Goal: Information Seeking & Learning: Learn about a topic

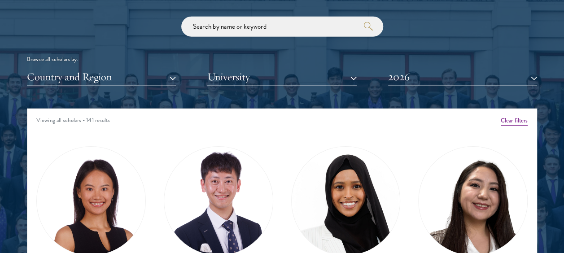
scroll to position [1067, 0]
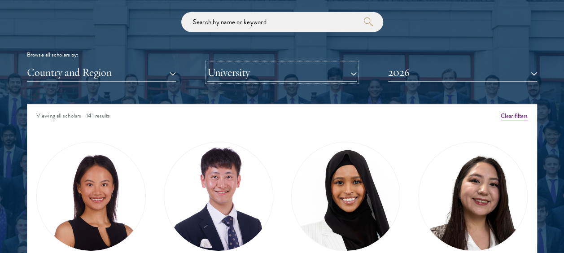
click at [352, 75] on button "University" at bounding box center [281, 72] width 149 height 18
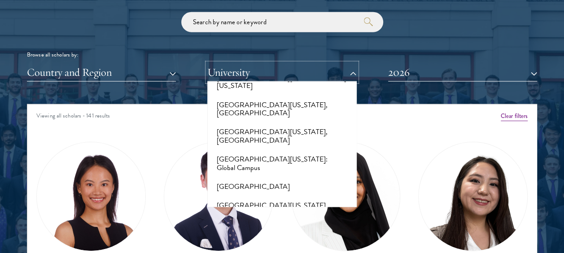
scroll to position [7743, 0]
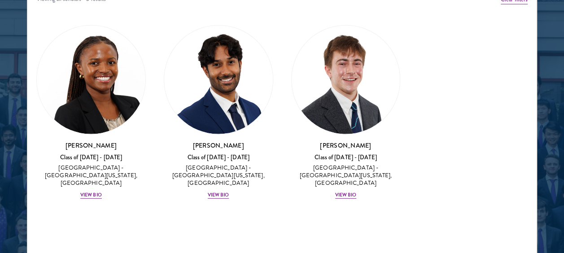
scroll to position [1192, 0]
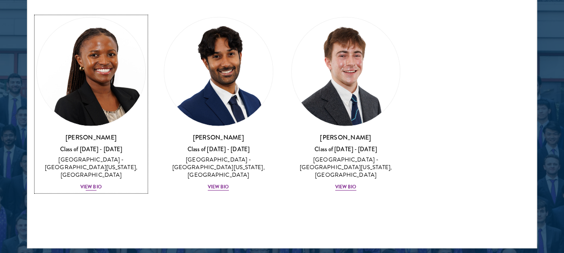
click at [96, 134] on h3 "[PERSON_NAME]" at bounding box center [91, 137] width 110 height 9
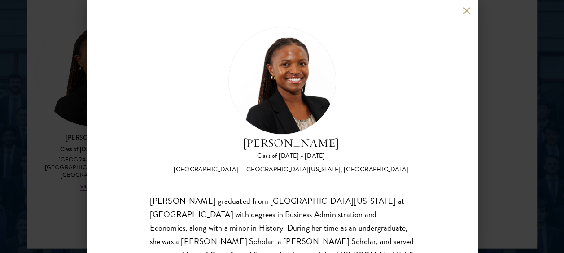
drag, startPoint x: 333, startPoint y: 145, endPoint x: 225, endPoint y: 152, distance: 108.9
click at [225, 152] on div "[PERSON_NAME] Class of [DATE] - [DATE] [GEOGRAPHIC_DATA] - [GEOGRAPHIC_DATA][US…" at bounding box center [291, 155] width 235 height 40
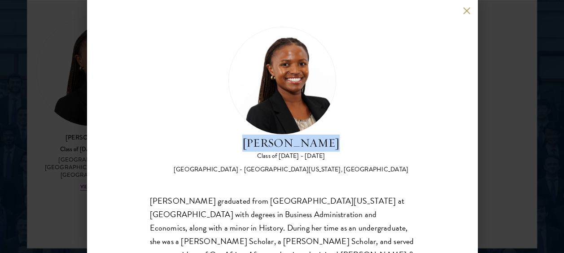
drag, startPoint x: 247, startPoint y: 145, endPoint x: 331, endPoint y: 143, distance: 84.9
click at [331, 143] on h2 "[PERSON_NAME]" at bounding box center [291, 143] width 235 height 17
copy h2 "[PERSON_NAME]"
click at [467, 12] on button at bounding box center [467, 11] width 8 height 8
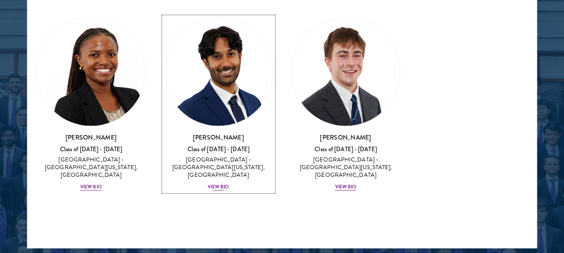
click at [214, 137] on h3 "[PERSON_NAME]" at bounding box center [219, 137] width 110 height 9
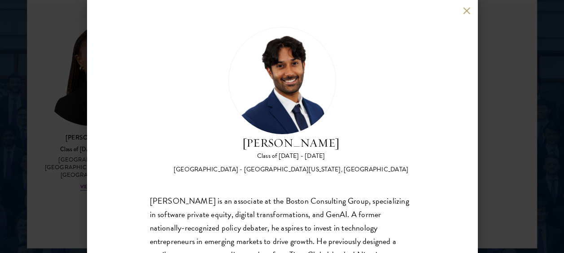
drag, startPoint x: 344, startPoint y: 142, endPoint x: 232, endPoint y: 143, distance: 112.3
click at [232, 143] on h2 "[PERSON_NAME]" at bounding box center [291, 143] width 235 height 17
copy h2 "[PERSON_NAME]"
click at [463, 10] on button at bounding box center [467, 11] width 8 height 8
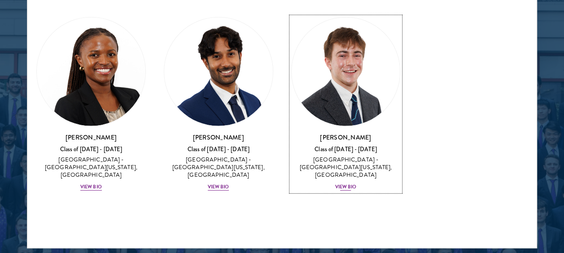
click at [359, 137] on h3 "[PERSON_NAME]" at bounding box center [346, 137] width 110 height 9
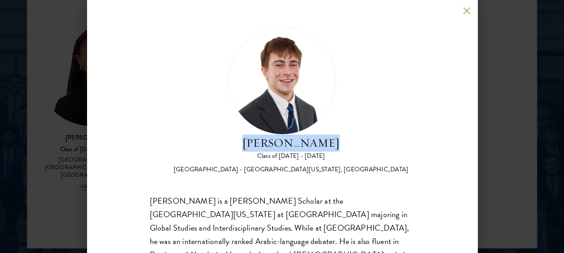
drag, startPoint x: 324, startPoint y: 141, endPoint x: 247, endPoint y: 142, distance: 76.8
click at [247, 142] on h2 "[PERSON_NAME]" at bounding box center [291, 143] width 235 height 17
copy h2 "[PERSON_NAME]"
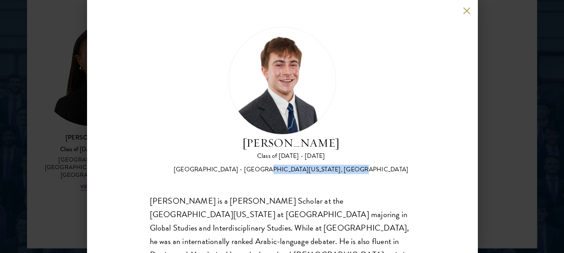
drag, startPoint x: 343, startPoint y: 171, endPoint x: 271, endPoint y: 172, distance: 71.9
click at [271, 172] on div "[GEOGRAPHIC_DATA] - [GEOGRAPHIC_DATA][US_STATE], [GEOGRAPHIC_DATA]" at bounding box center [291, 169] width 235 height 9
copy div "[GEOGRAPHIC_DATA][US_STATE]"
click at [466, 11] on button at bounding box center [467, 11] width 8 height 8
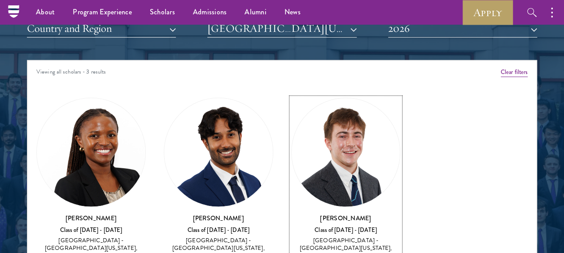
scroll to position [1079, 0]
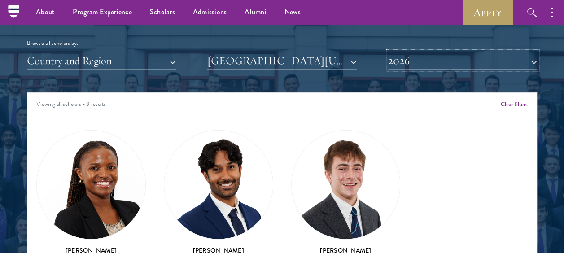
click at [533, 64] on button "2026" at bounding box center [462, 61] width 149 height 18
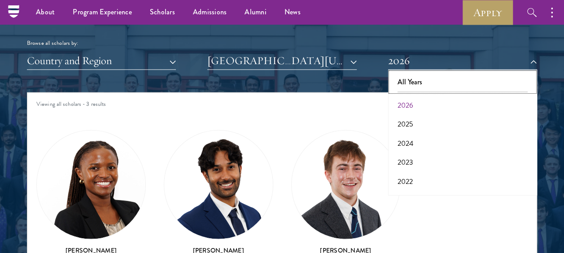
click at [492, 79] on button "All Years" at bounding box center [463, 82] width 144 height 19
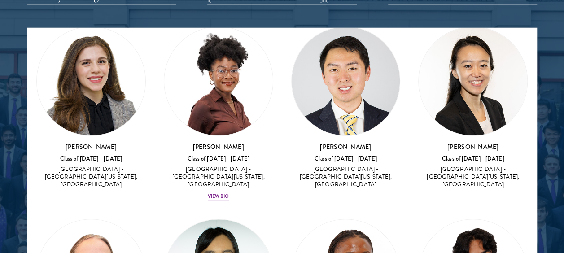
scroll to position [33, 0]
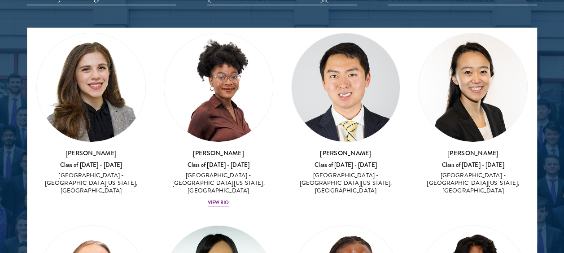
drag, startPoint x: 119, startPoint y: 152, endPoint x: 66, endPoint y: 151, distance: 53.0
click at [66, 151] on h3 "[PERSON_NAME]" at bounding box center [91, 153] width 110 height 9
copy h3 "[PERSON_NAME]"
click at [237, 149] on h3 "[PERSON_NAME]" at bounding box center [219, 153] width 110 height 9
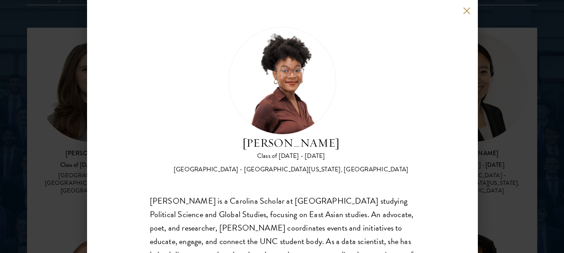
drag, startPoint x: 340, startPoint y: 142, endPoint x: 236, endPoint y: 144, distance: 103.7
click at [236, 144] on h2 "[PERSON_NAME]" at bounding box center [291, 143] width 235 height 17
copy h2 "[PERSON_NAME]"
click at [467, 11] on button at bounding box center [467, 11] width 8 height 8
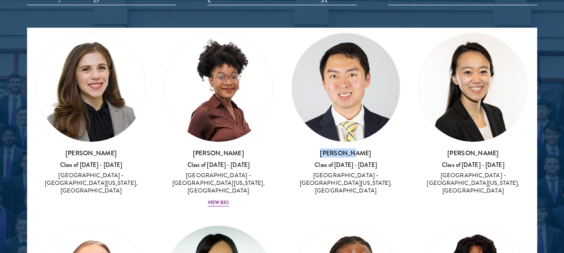
drag, startPoint x: 357, startPoint y: 149, endPoint x: 328, endPoint y: 150, distance: 29.2
click at [328, 150] on h3 "[PERSON_NAME]" at bounding box center [346, 153] width 110 height 9
copy h3 "[PERSON_NAME]"
drag, startPoint x: 487, startPoint y: 149, endPoint x: 443, endPoint y: 151, distance: 44.0
click at [443, 151] on h3 "[PERSON_NAME]" at bounding box center [474, 153] width 110 height 9
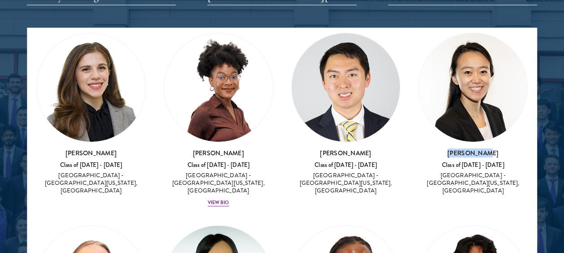
copy h3 "[PERSON_NAME]"
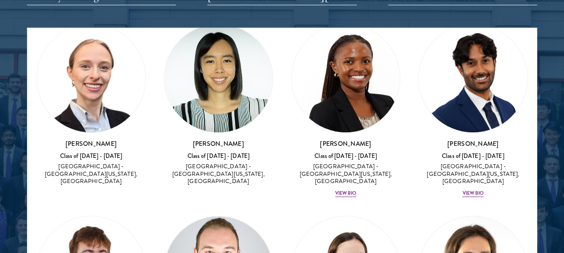
scroll to position [290, 0]
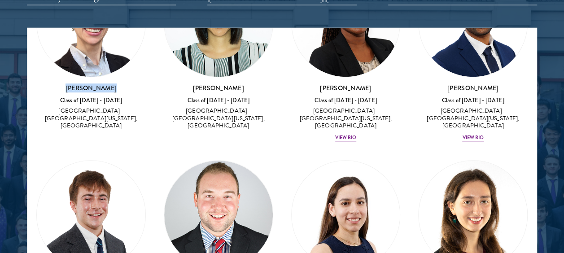
drag, startPoint x: 117, startPoint y: 76, endPoint x: 70, endPoint y: 76, distance: 47.2
click at [70, 84] on h3 "[PERSON_NAME]" at bounding box center [91, 88] width 110 height 9
copy h3 "[PERSON_NAME]"
drag, startPoint x: 234, startPoint y: 79, endPoint x: 198, endPoint y: 73, distance: 36.4
click at [198, 84] on h3 "[PERSON_NAME]" at bounding box center [219, 88] width 110 height 9
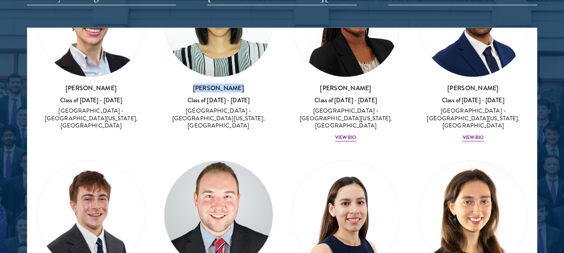
copy h3 "[PERSON_NAME]"
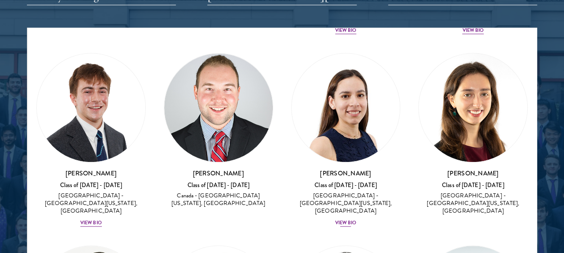
scroll to position [434, 0]
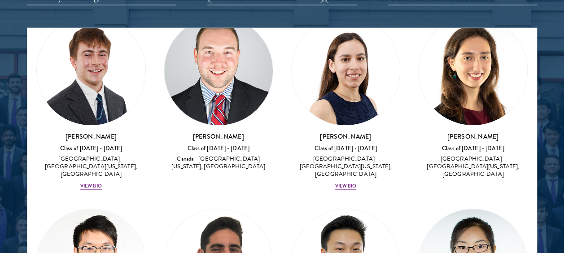
drag, startPoint x: 244, startPoint y: 118, endPoint x: 190, endPoint y: 119, distance: 54.3
click at [190, 132] on h3 "[PERSON_NAME]" at bounding box center [219, 136] width 110 height 9
click at [352, 132] on h3 "[PERSON_NAME]" at bounding box center [346, 136] width 110 height 9
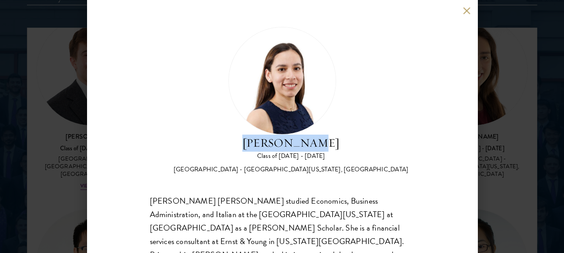
drag, startPoint x: 319, startPoint y: 144, endPoint x: 256, endPoint y: 148, distance: 63.5
click at [256, 148] on h2 "[PERSON_NAME]" at bounding box center [291, 143] width 235 height 17
click at [465, 12] on button at bounding box center [467, 11] width 8 height 8
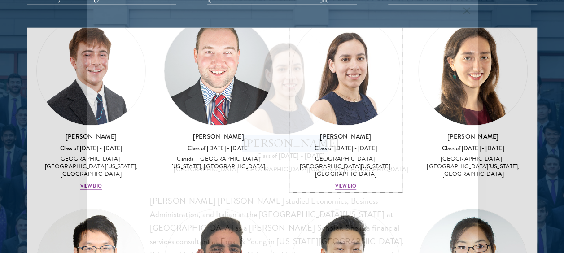
scroll to position [404, 0]
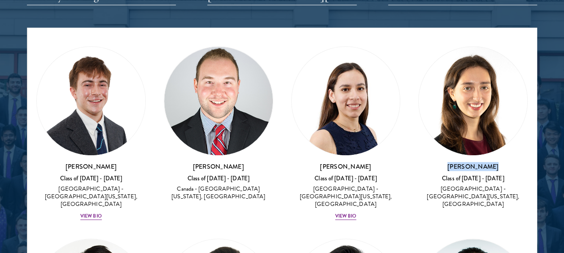
drag, startPoint x: 487, startPoint y: 149, endPoint x: 443, endPoint y: 149, distance: 43.6
click at [443, 163] on h3 "[PERSON_NAME]" at bounding box center [474, 167] width 110 height 9
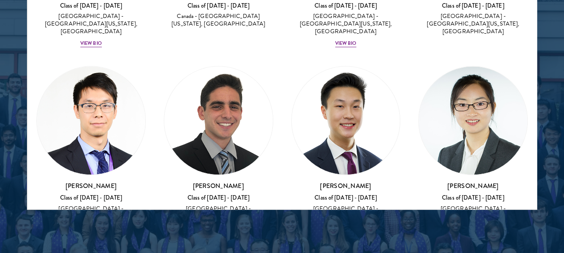
scroll to position [1251, 0]
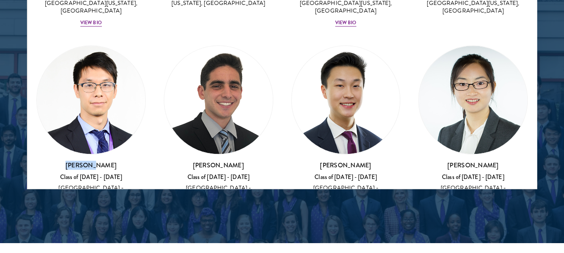
drag, startPoint x: 107, startPoint y: 137, endPoint x: 74, endPoint y: 138, distance: 32.8
click at [74, 161] on h3 "[PERSON_NAME]" at bounding box center [91, 165] width 110 height 9
drag, startPoint x: 235, startPoint y: 137, endPoint x: 199, endPoint y: 134, distance: 36.5
click at [199, 161] on h3 "[PERSON_NAME]" at bounding box center [219, 165] width 110 height 9
drag, startPoint x: 366, startPoint y: 138, endPoint x: 312, endPoint y: 133, distance: 54.5
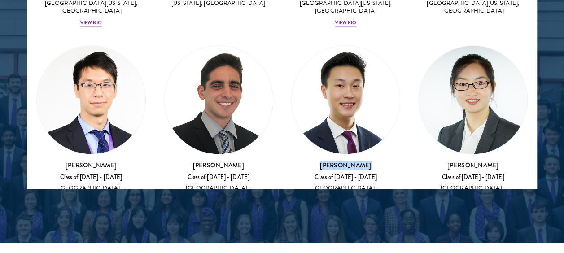
click at [312, 161] on h3 "[PERSON_NAME]" at bounding box center [346, 165] width 110 height 9
drag, startPoint x: 483, startPoint y: 137, endPoint x: 444, endPoint y: 137, distance: 39.5
click at [444, 161] on h3 "[PERSON_NAME]" at bounding box center [474, 165] width 110 height 9
